Goal: Task Accomplishment & Management: Manage account settings

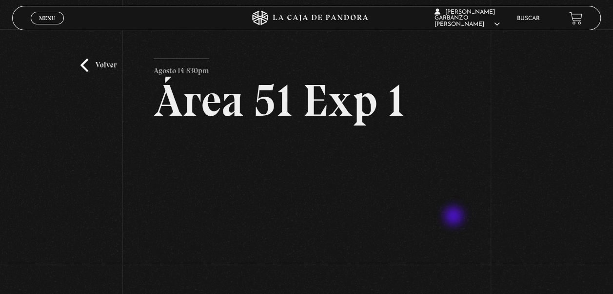
scroll to position [49, 0]
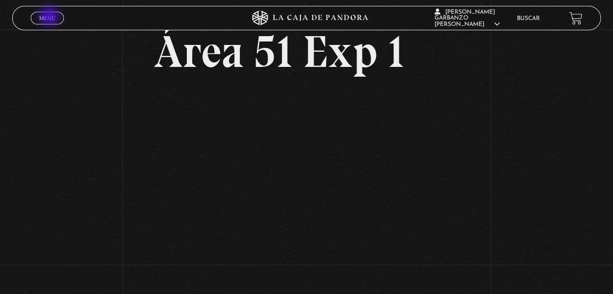
click at [51, 18] on span "Menu" at bounding box center [47, 18] width 16 height 6
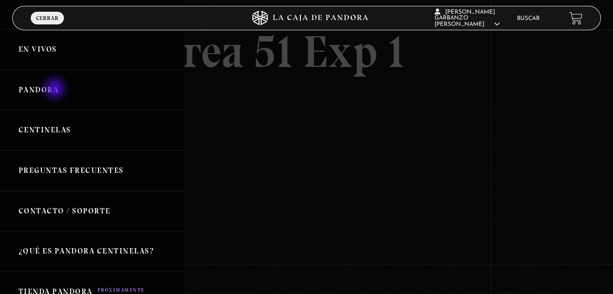
click at [56, 89] on link "Pandora" at bounding box center [92, 90] width 184 height 41
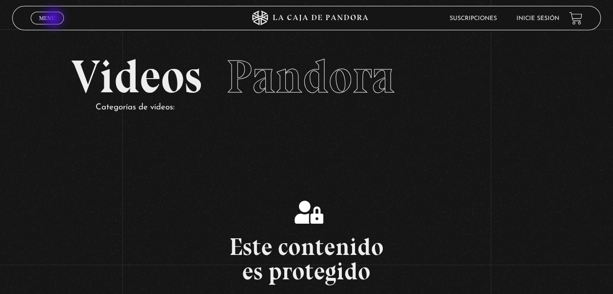
click at [55, 19] on span "Menu" at bounding box center [47, 18] width 16 height 6
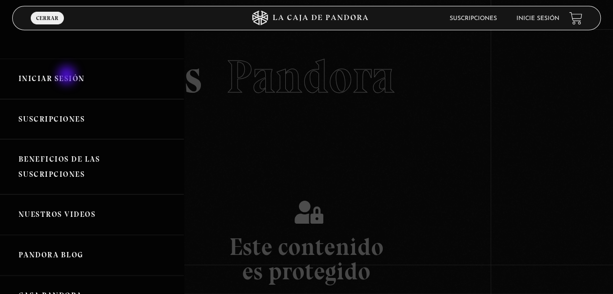
click at [68, 76] on link "Iniciar Sesión" at bounding box center [92, 79] width 184 height 41
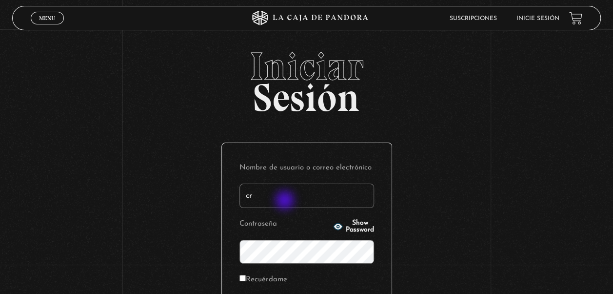
type input "[EMAIL_ADDRESS][DOMAIN_NAME]"
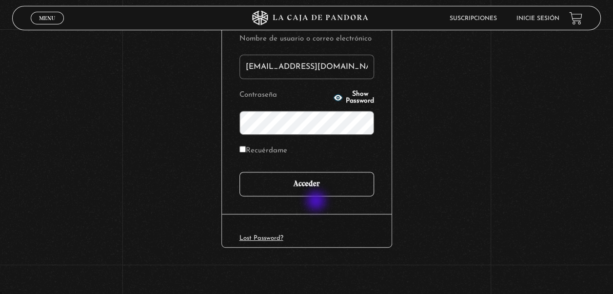
scroll to position [130, 0]
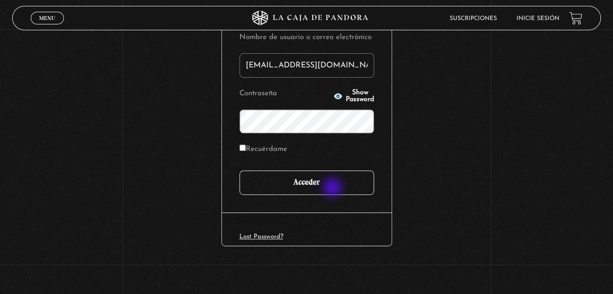
click at [334, 188] on input "Acceder" at bounding box center [307, 182] width 135 height 24
